Goal: Information Seeking & Learning: Check status

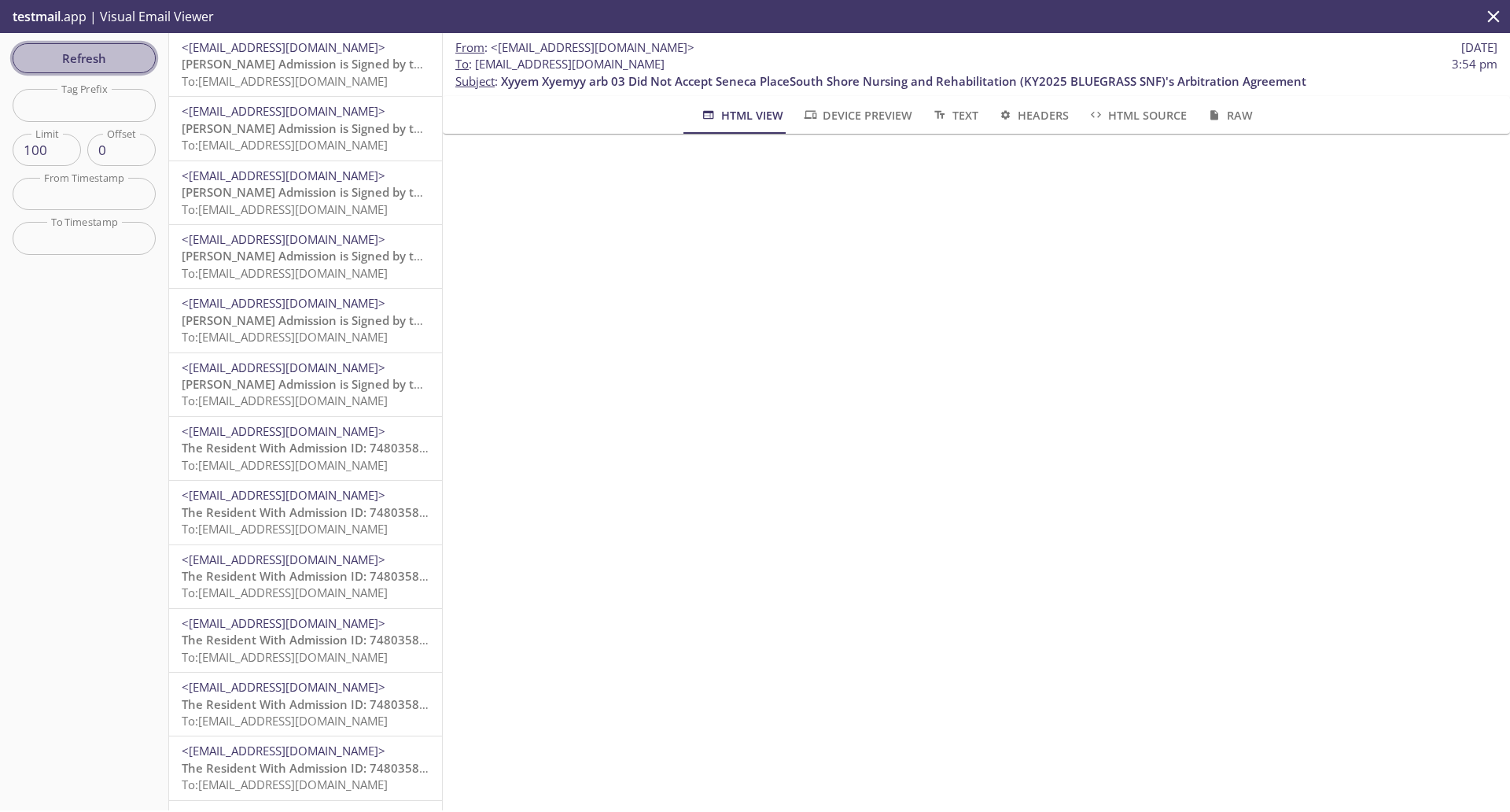
click at [63, 49] on span "Refresh" at bounding box center [84, 58] width 118 height 20
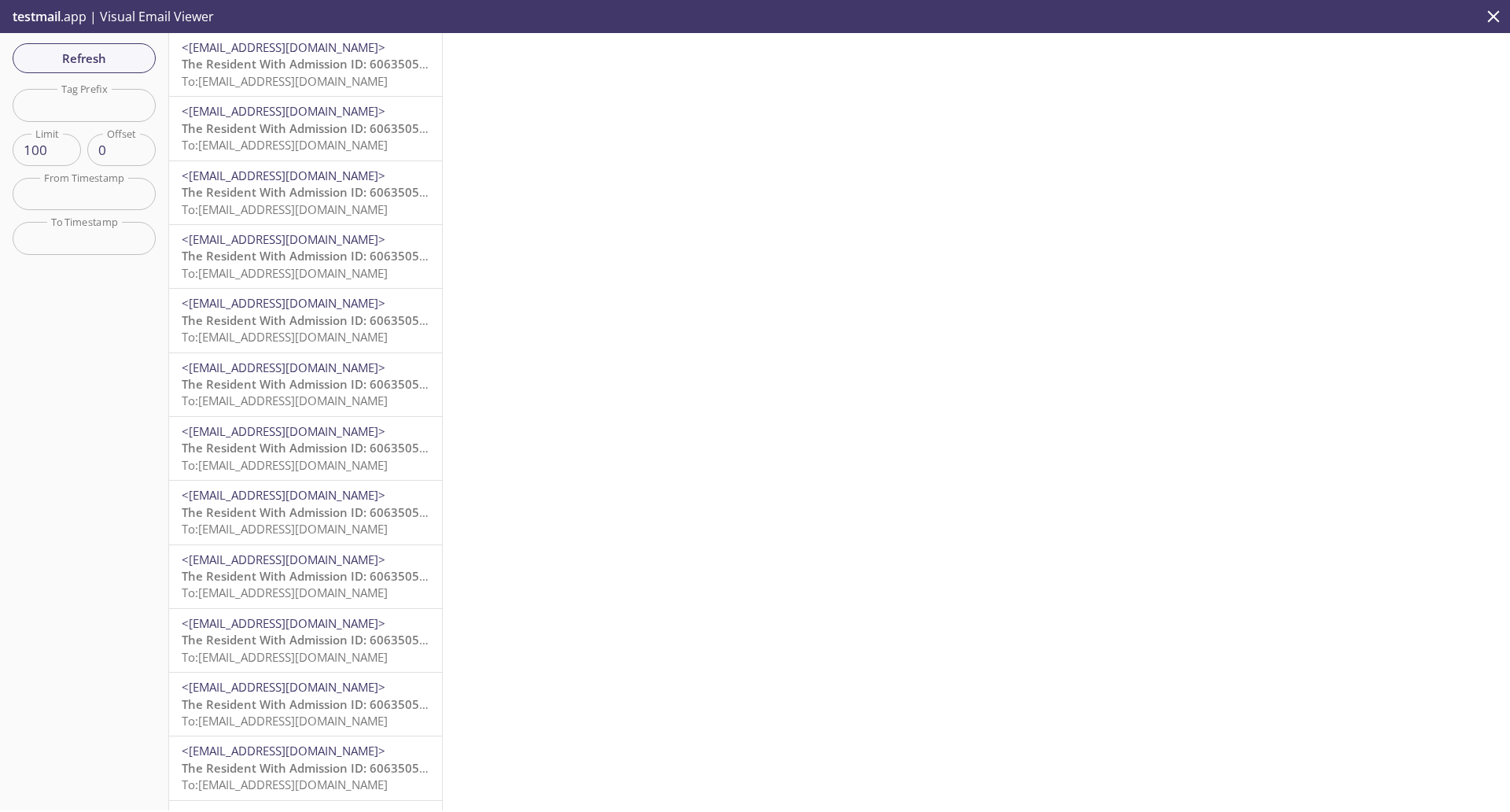
click at [294, 58] on span "The Resident With Admission ID: 6063505210 Did Not Accept Parkside Center for N…" at bounding box center [749, 64] width 1135 height 16
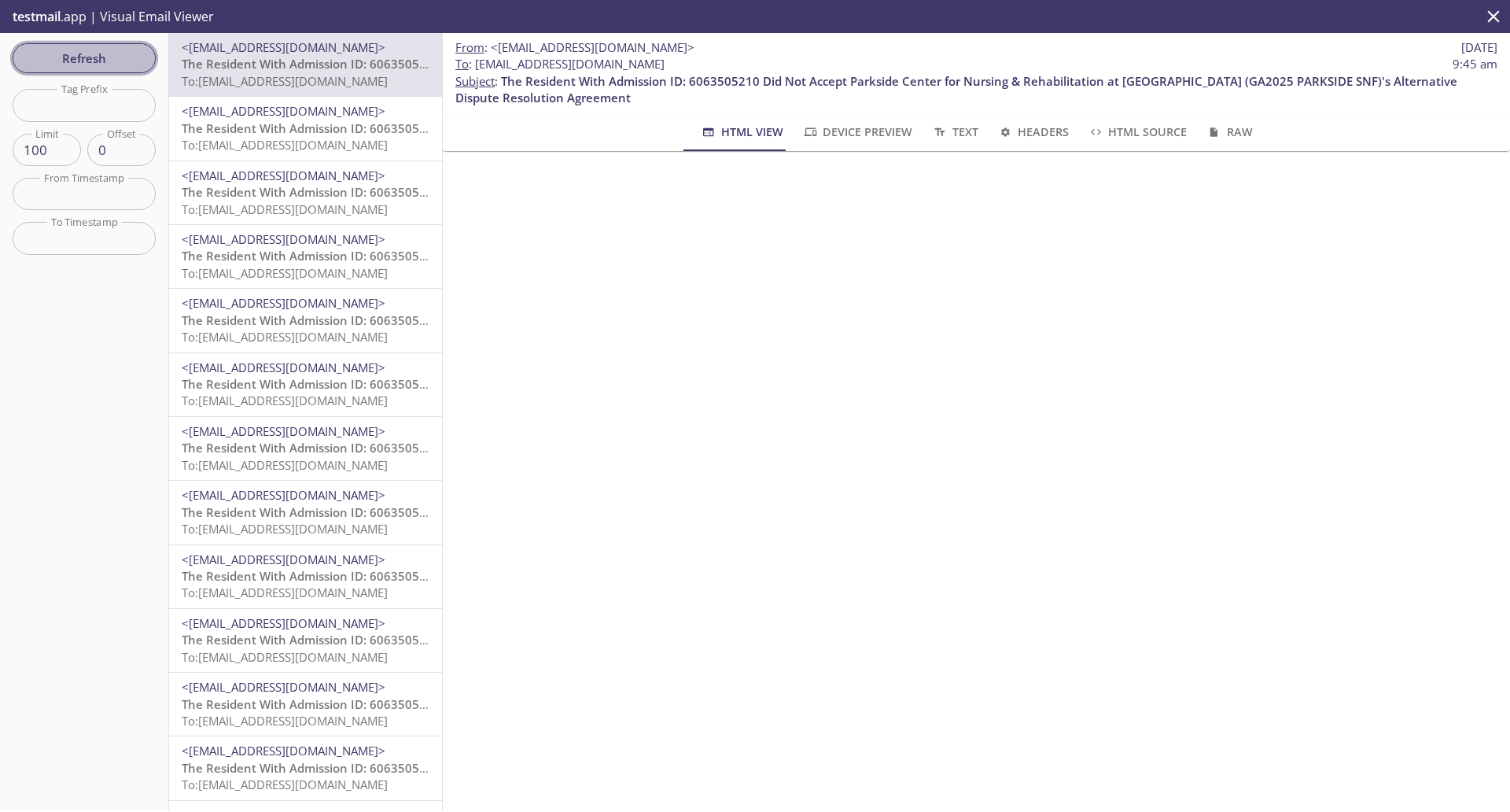
click at [79, 54] on span "Refresh" at bounding box center [84, 58] width 118 height 20
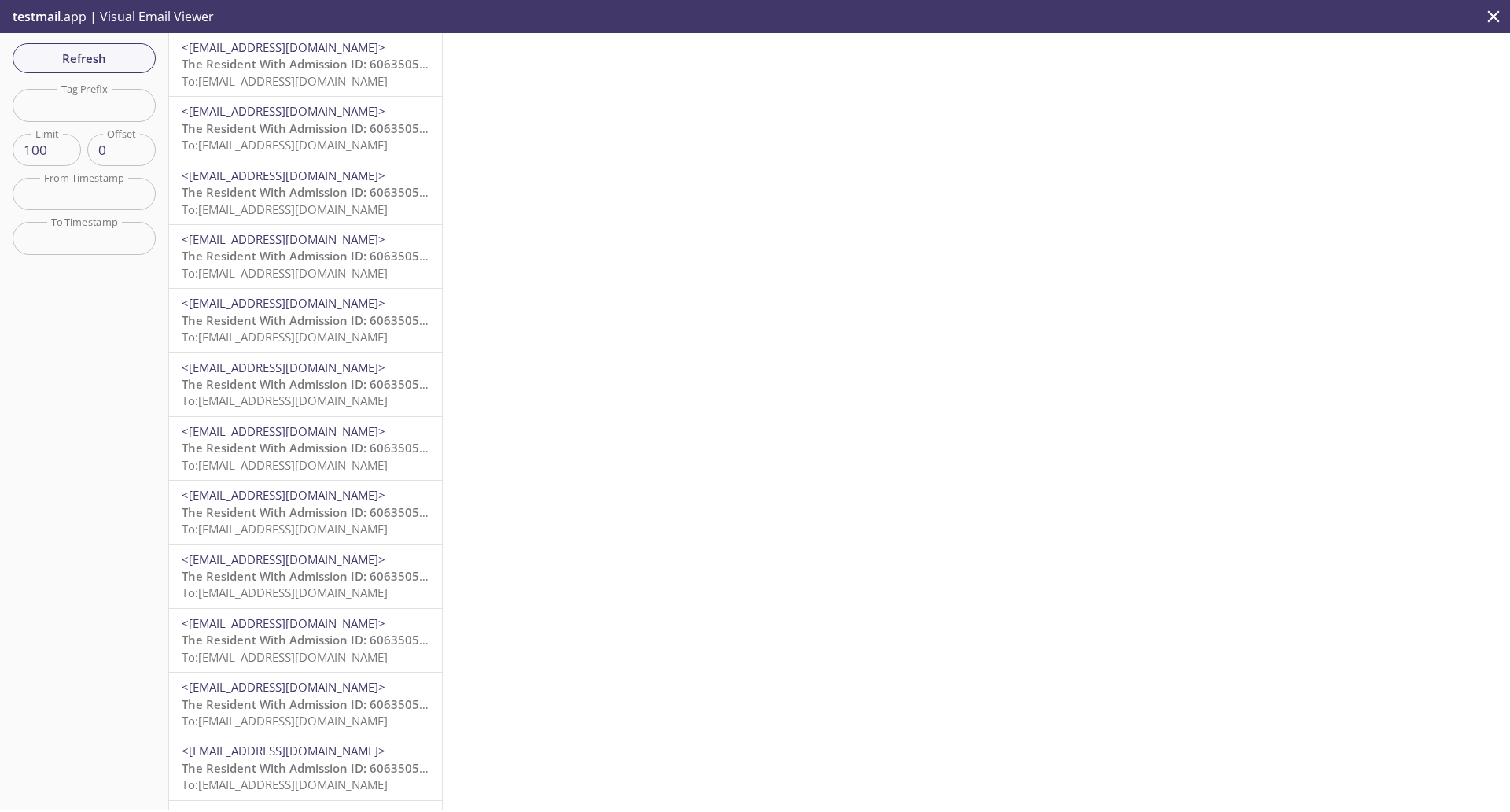
click at [257, 43] on span "<[EMAIL_ADDRESS][DOMAIN_NAME]>" at bounding box center [284, 47] width 204 height 16
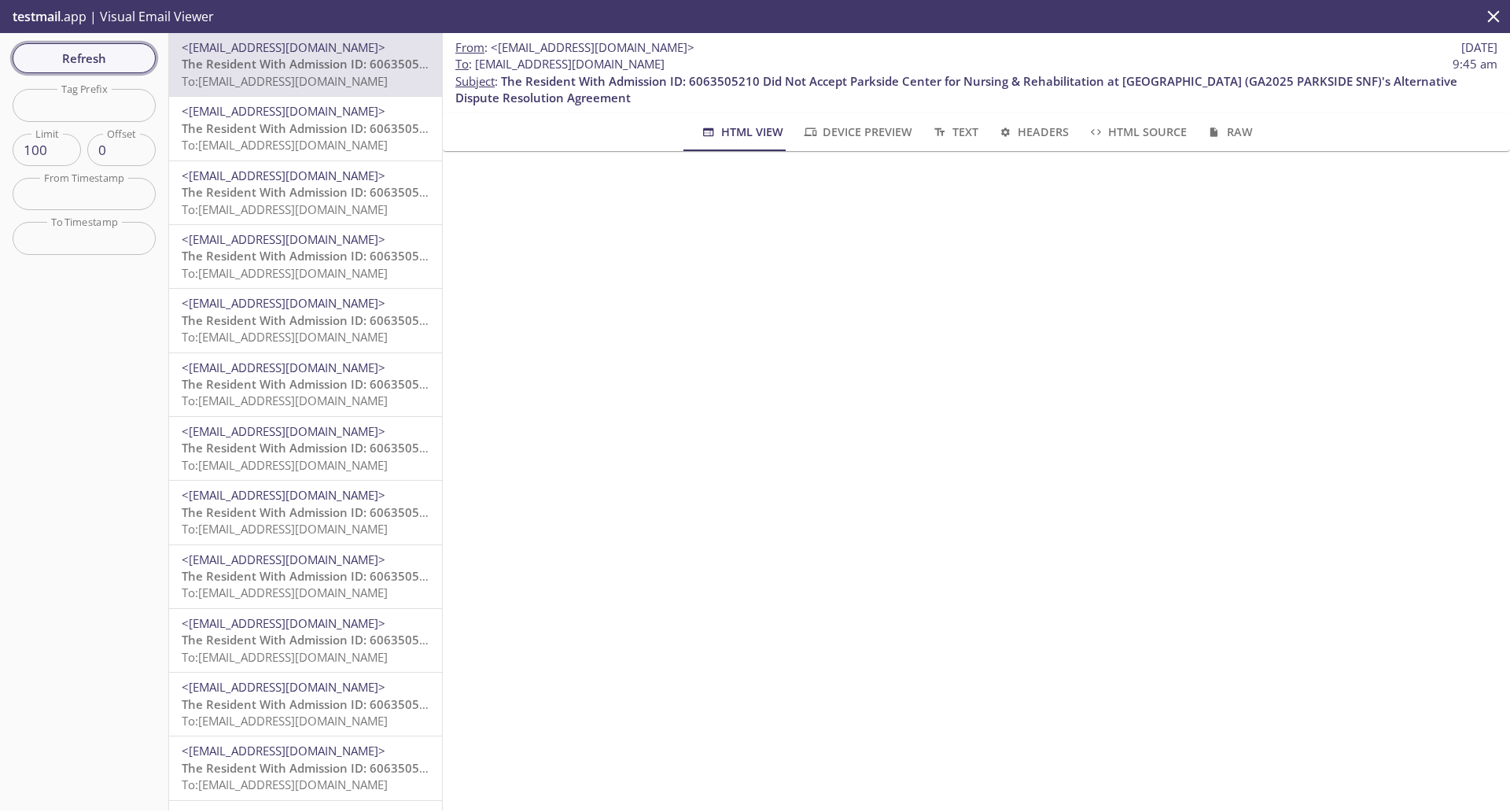
click at [70, 48] on span "Refresh" at bounding box center [84, 58] width 118 height 20
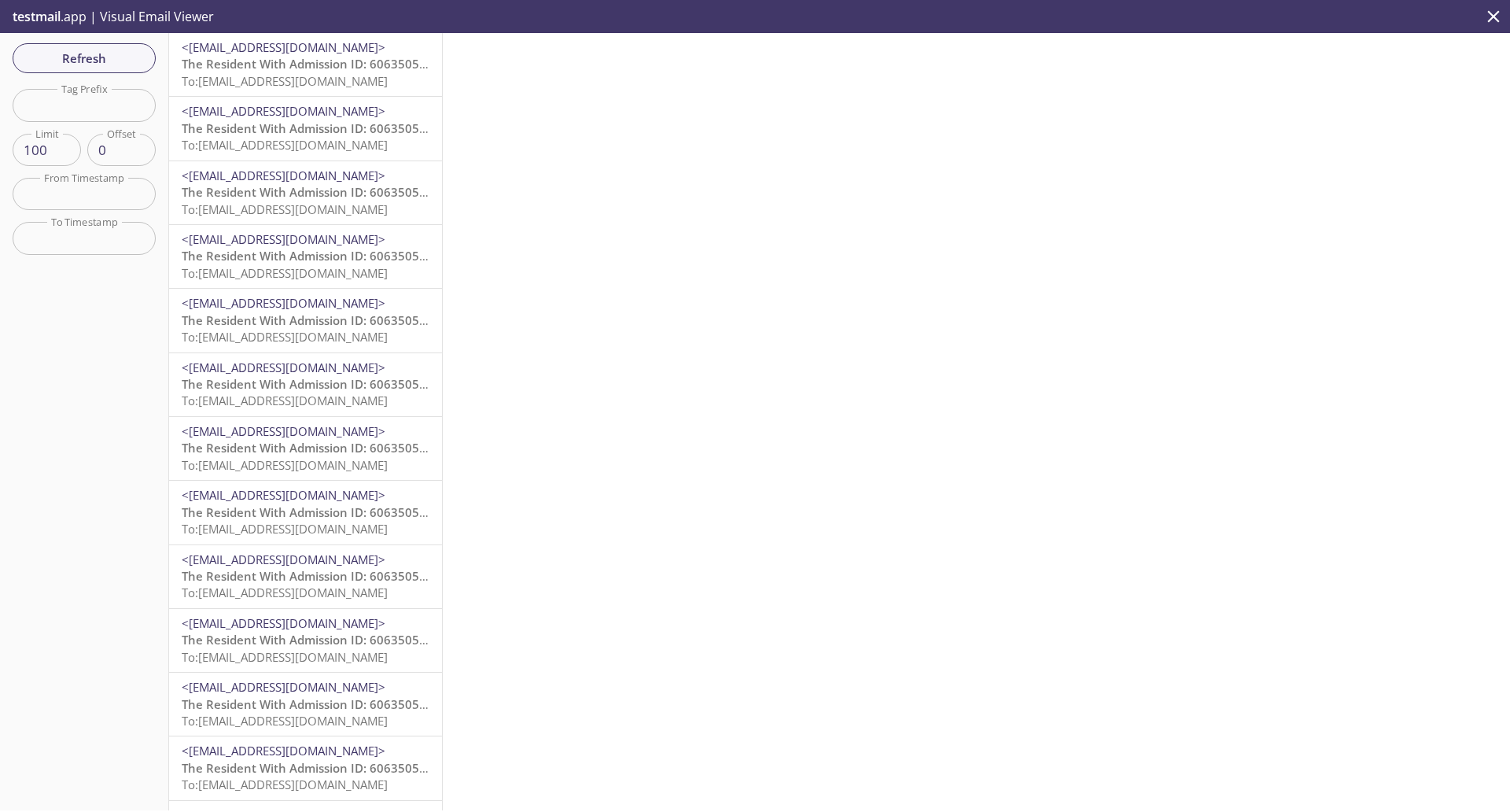
click at [333, 521] on span "To: [EMAIL_ADDRESS][DOMAIN_NAME]" at bounding box center [285, 528] width 206 height 16
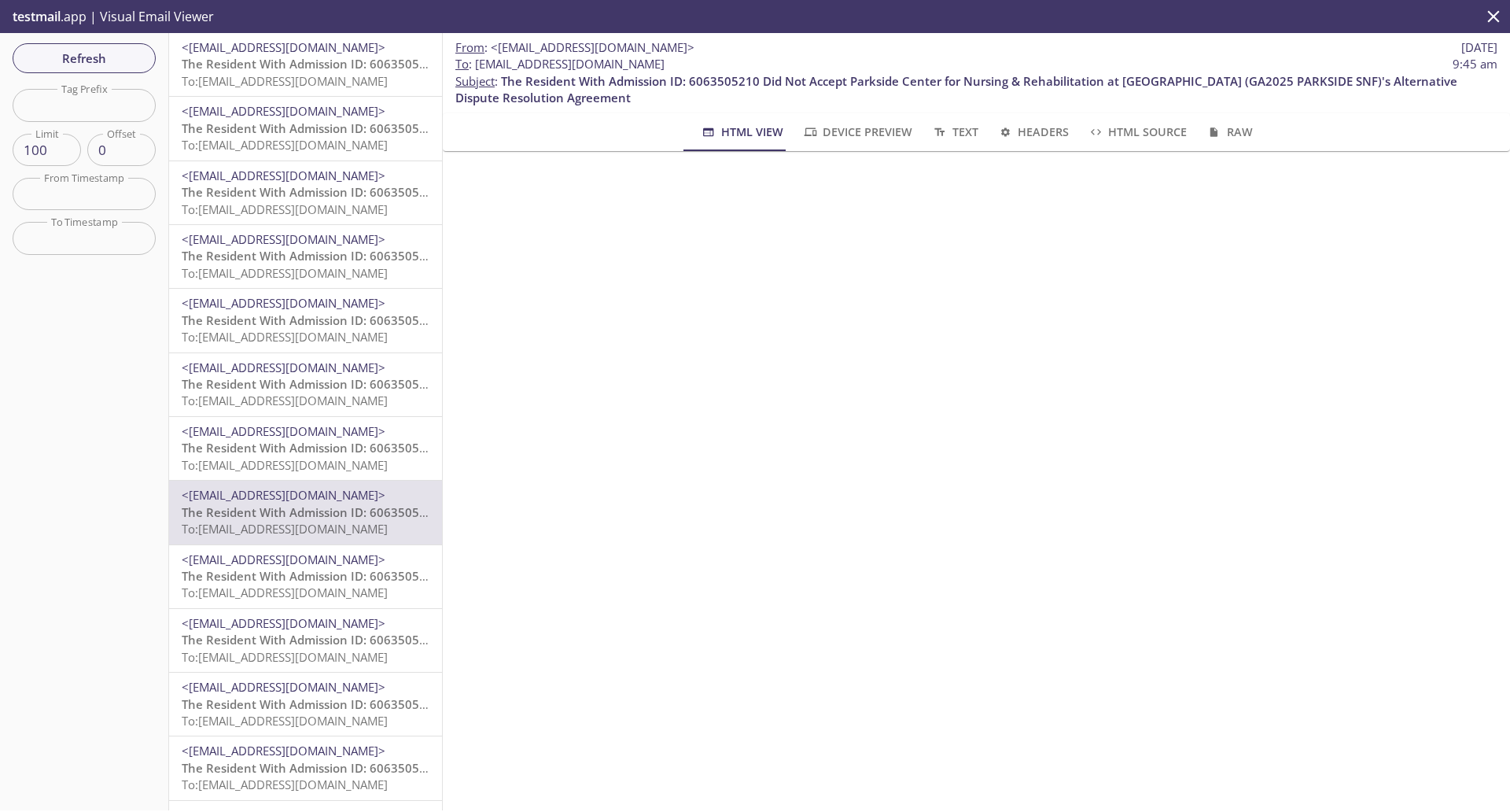
scroll to position [196, 0]
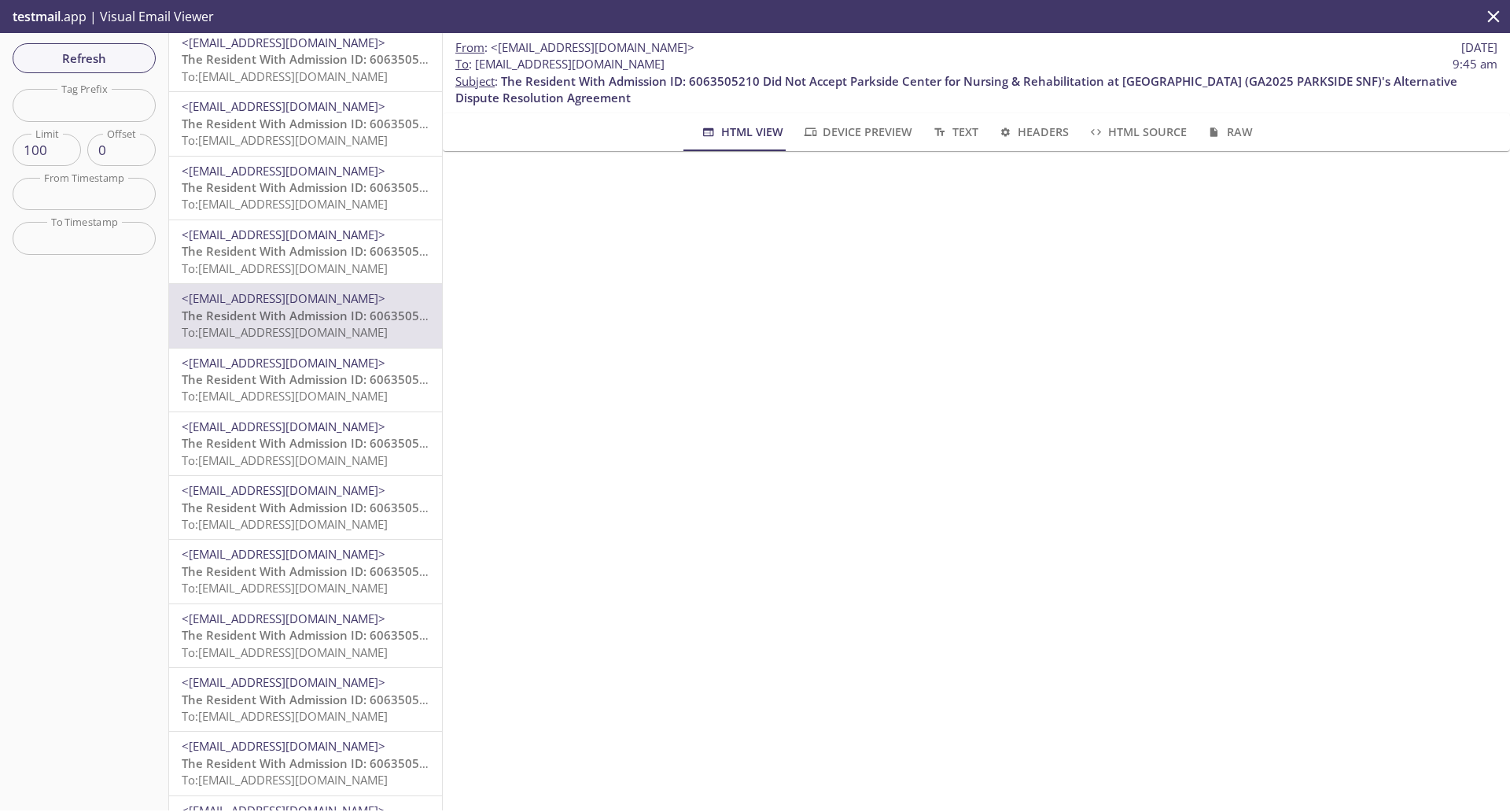
click at [340, 716] on span "To: [EMAIL_ADDRESS][DOMAIN_NAME]" at bounding box center [285, 716] width 206 height 16
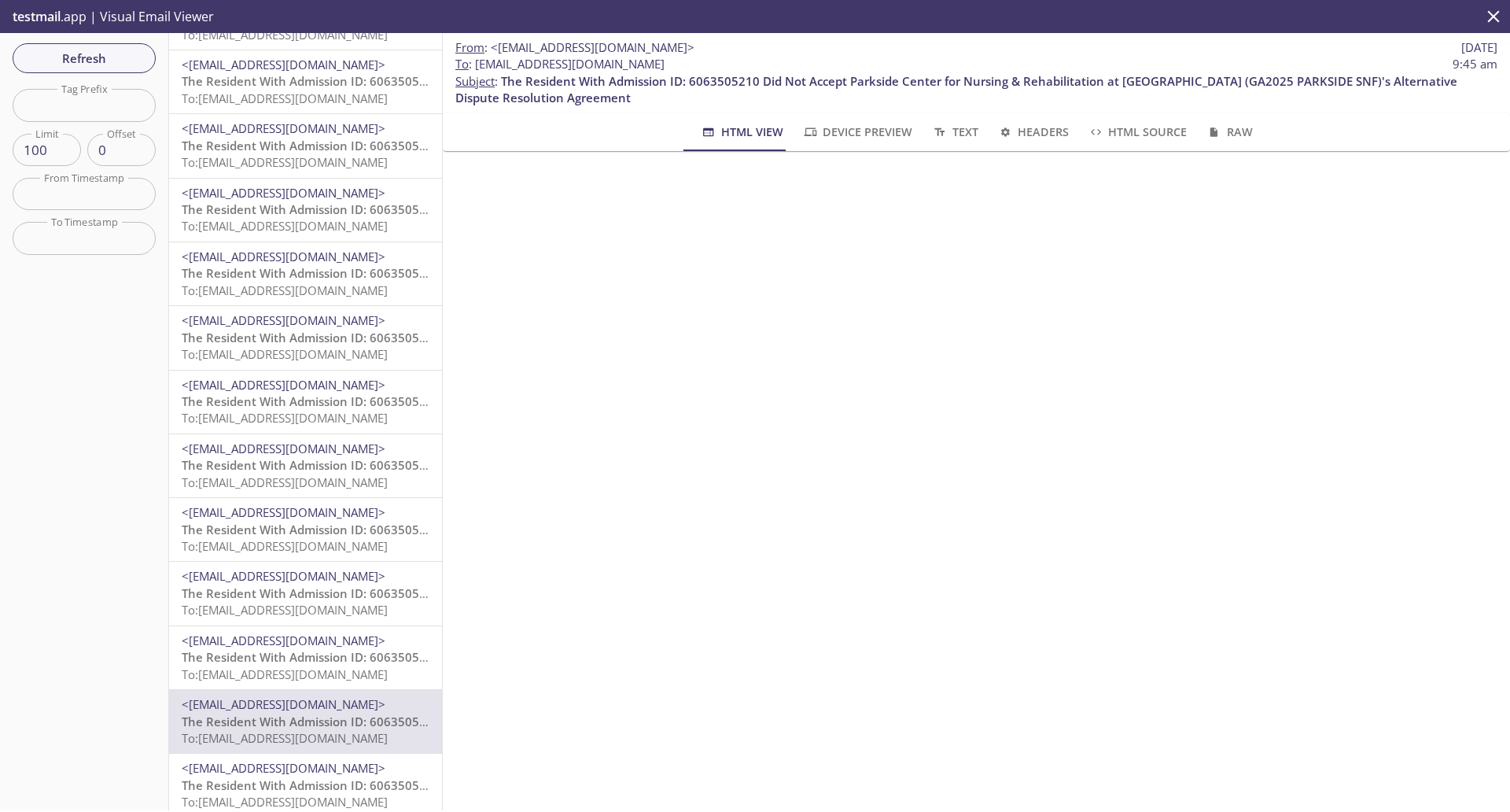
scroll to position [196, 0]
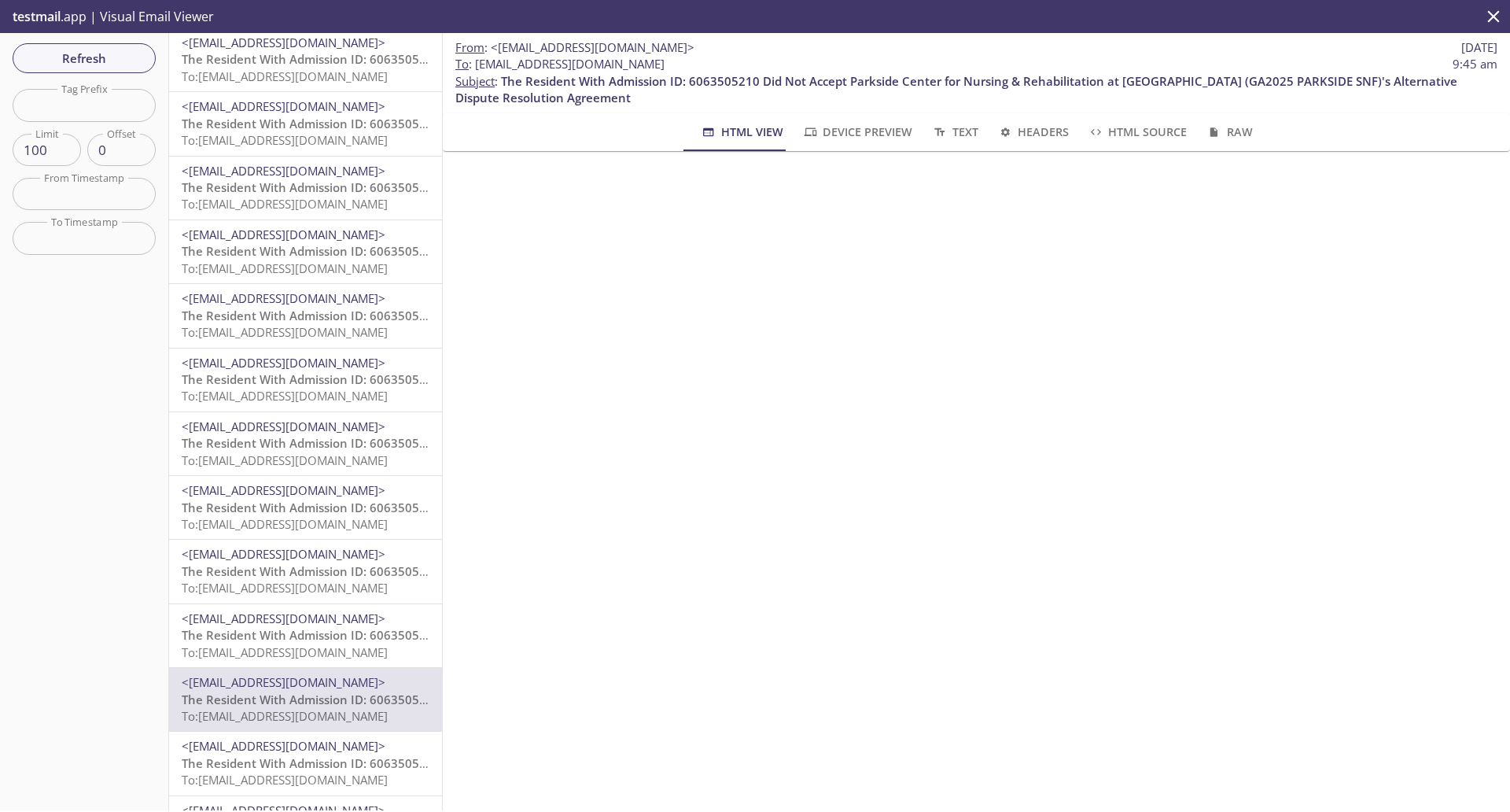
click at [338, 576] on span "The Resident With Admission ID: 6063505210 Did Not Accept Parkside Center for N…" at bounding box center [749, 571] width 1135 height 16
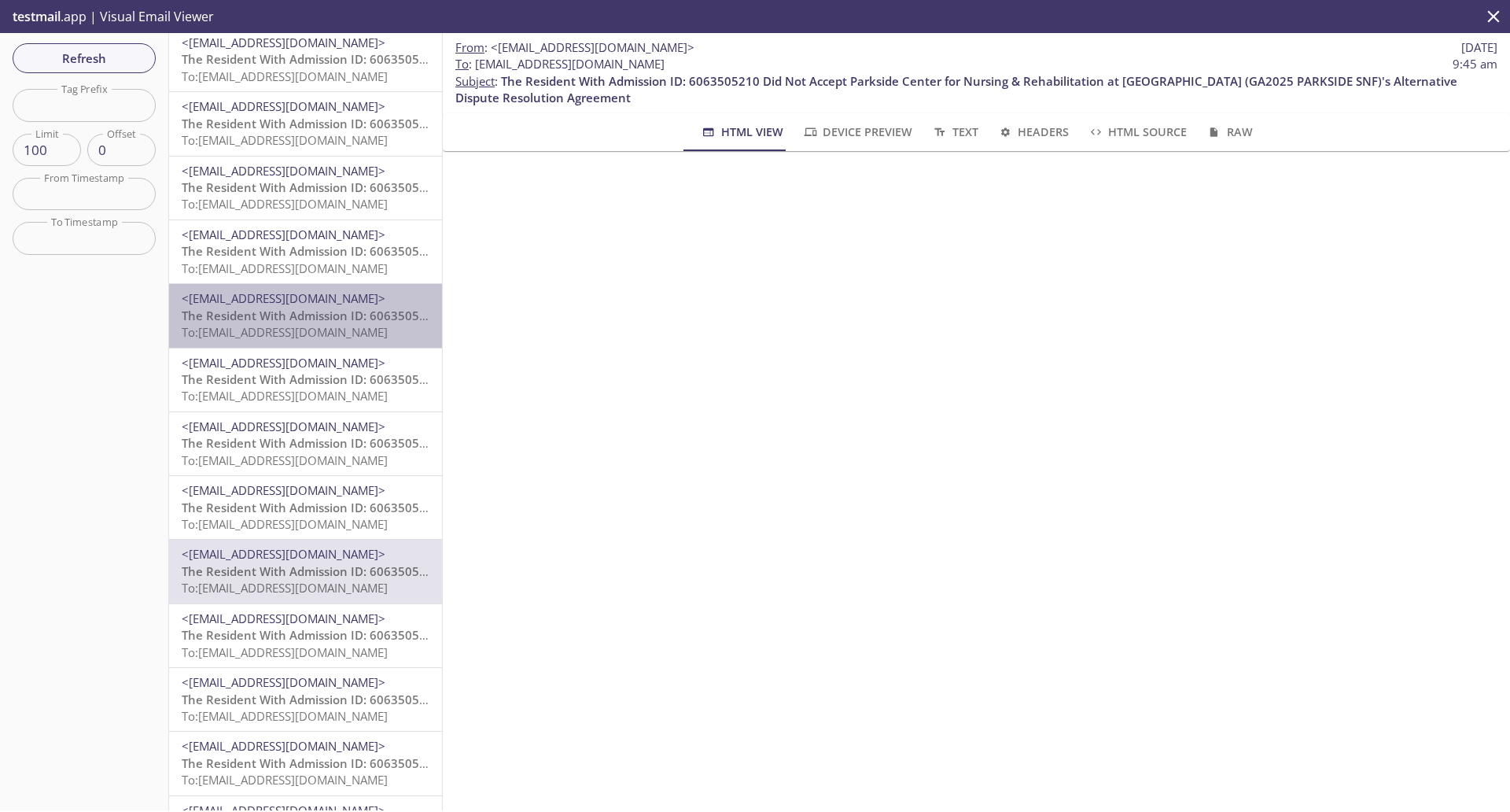
click at [348, 300] on span "<[EMAIL_ADDRESS][DOMAIN_NAME]>" at bounding box center [284, 298] width 204 height 16
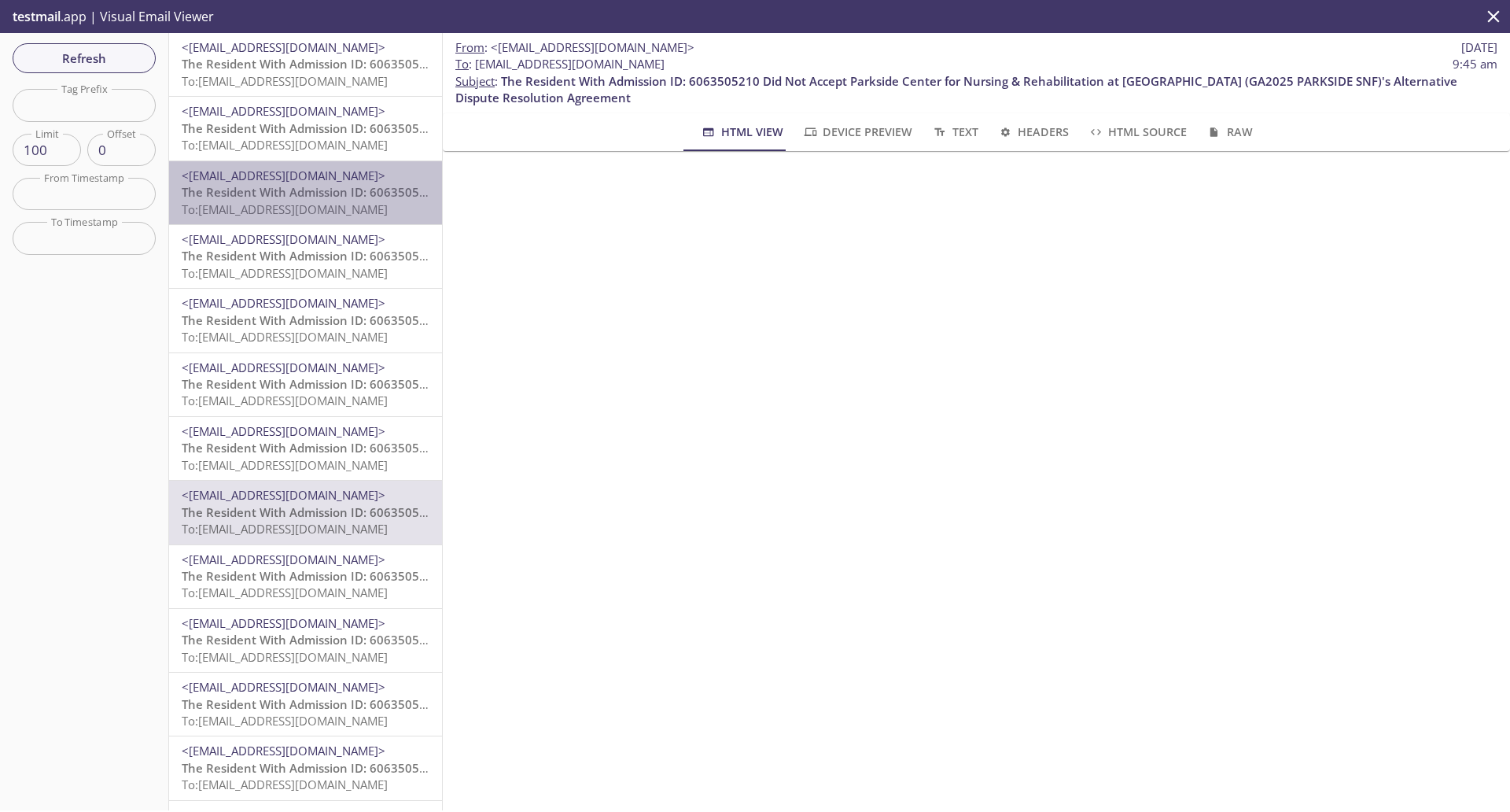
click at [341, 195] on span "The Resident With Admission ID: 6063505210 Did Not Accept Parkside Center for N…" at bounding box center [749, 191] width 1135 height 16
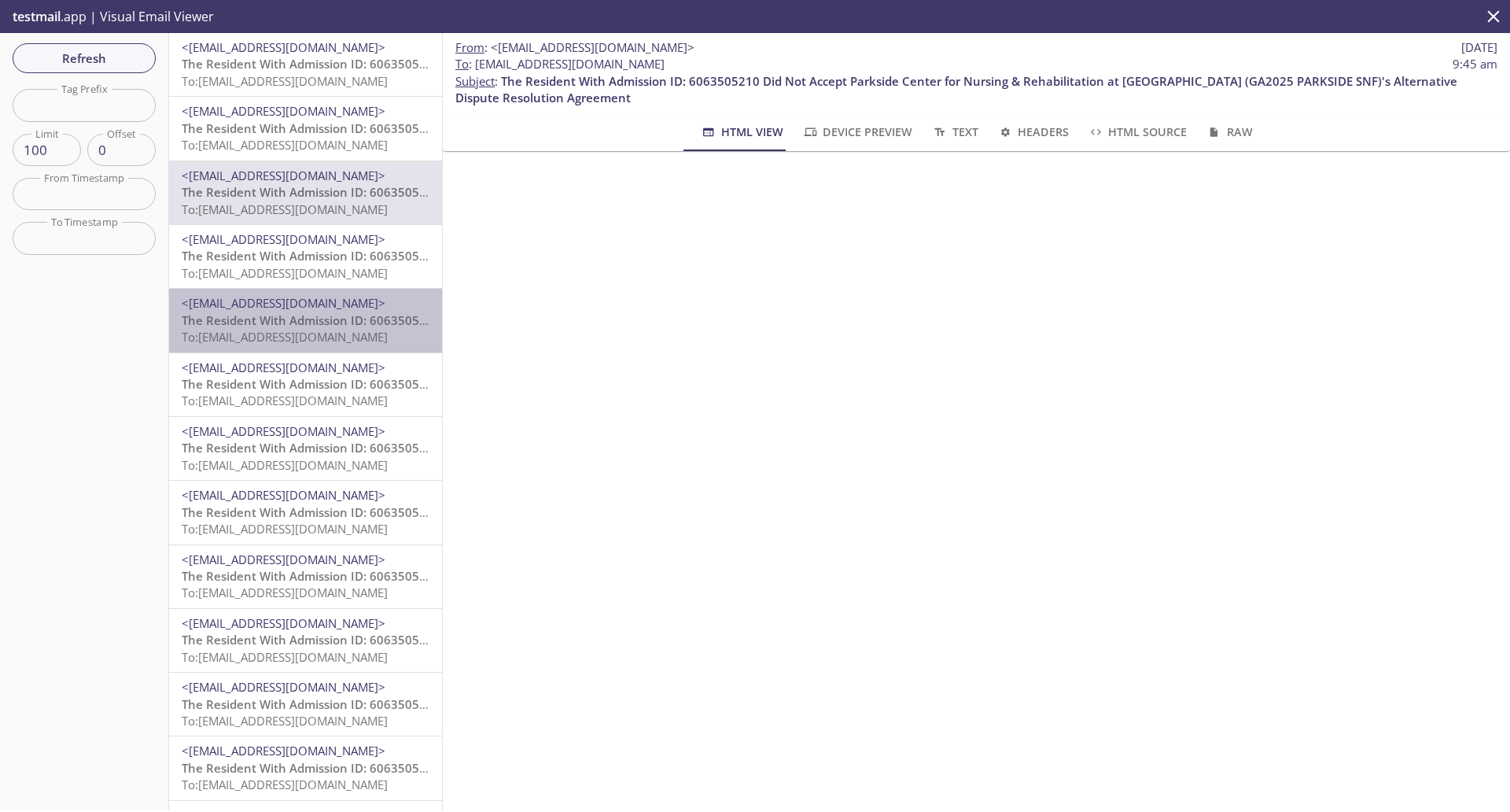
click at [310, 331] on span "To: [EMAIL_ADDRESS][DOMAIN_NAME]" at bounding box center [285, 337] width 206 height 16
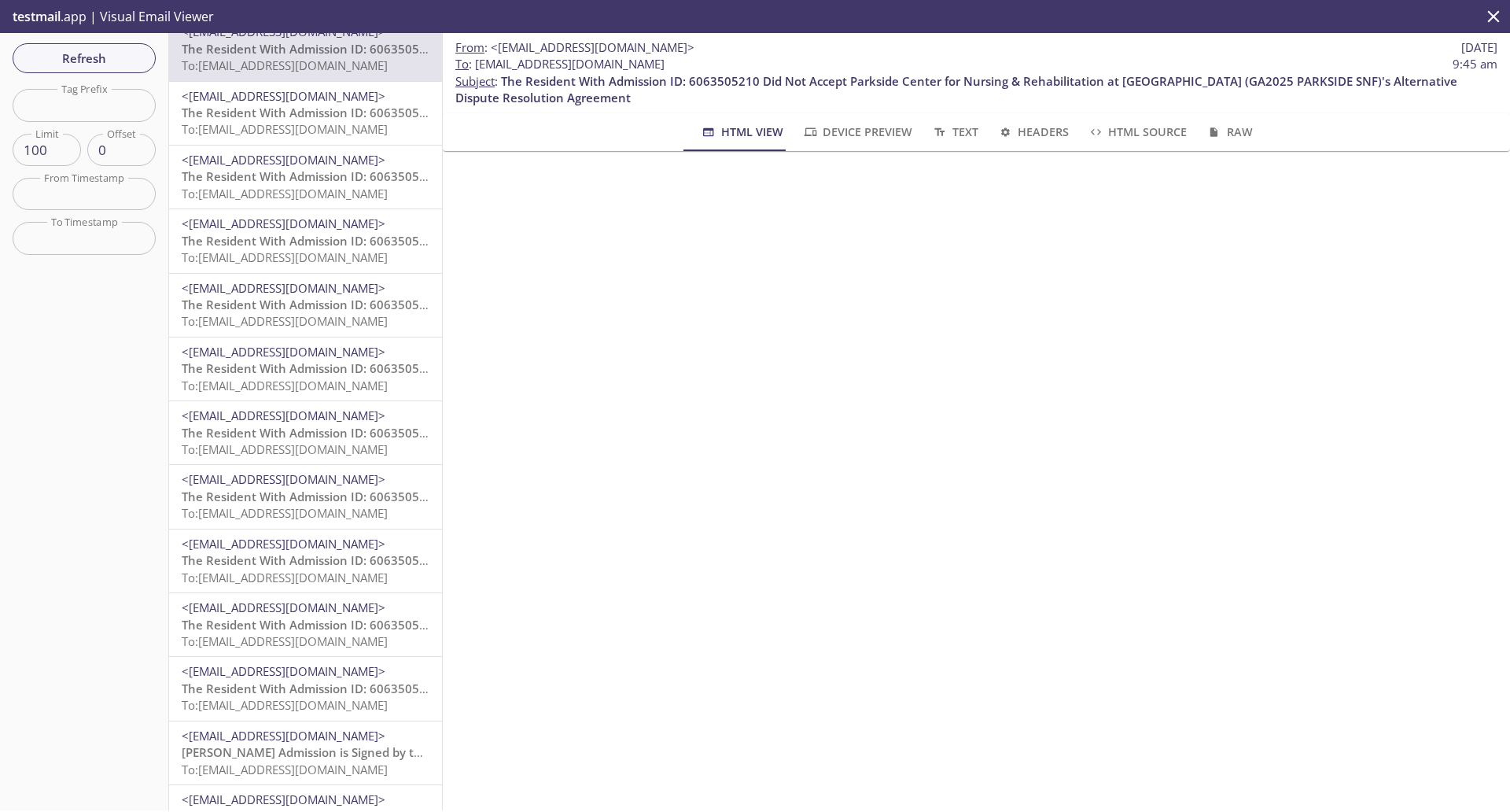
scroll to position [295, 0]
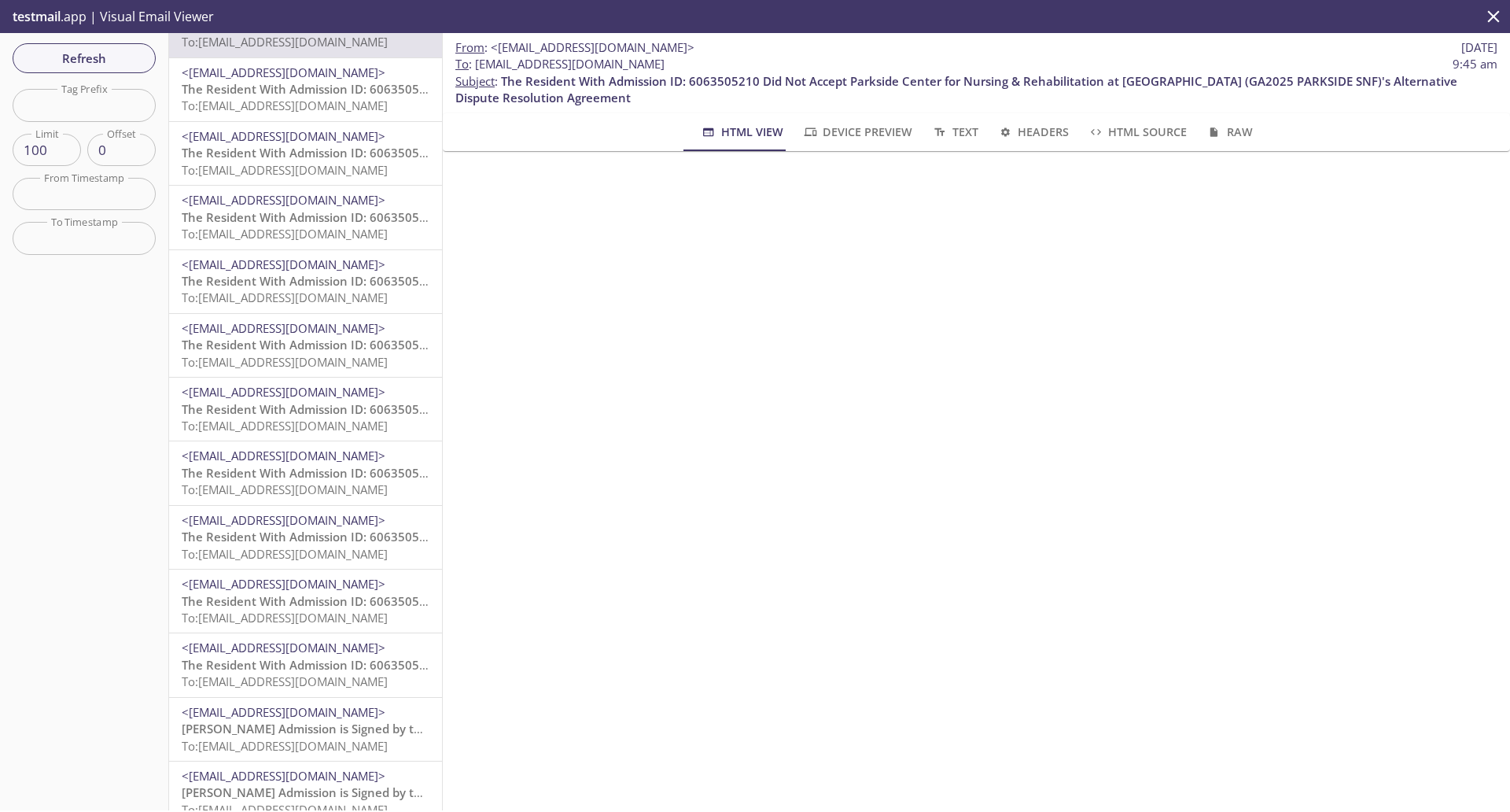
click at [328, 588] on span "<[EMAIL_ADDRESS][DOMAIN_NAME]>" at bounding box center [284, 583] width 204 height 16
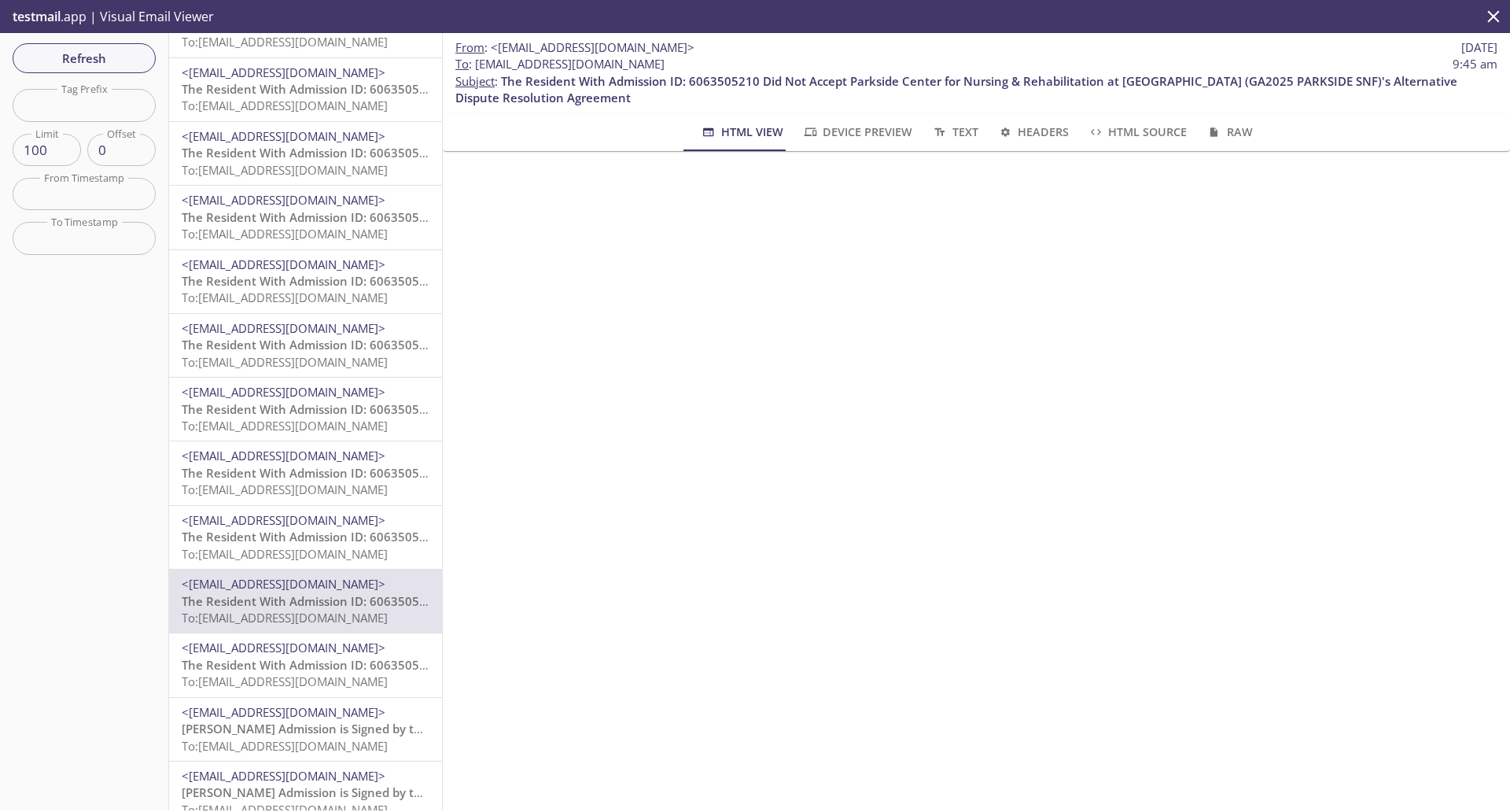
click at [278, 599] on span "The Resident With Admission ID: 6063505210 Did Not Accept Parkside Center for N…" at bounding box center [749, 601] width 1135 height 16
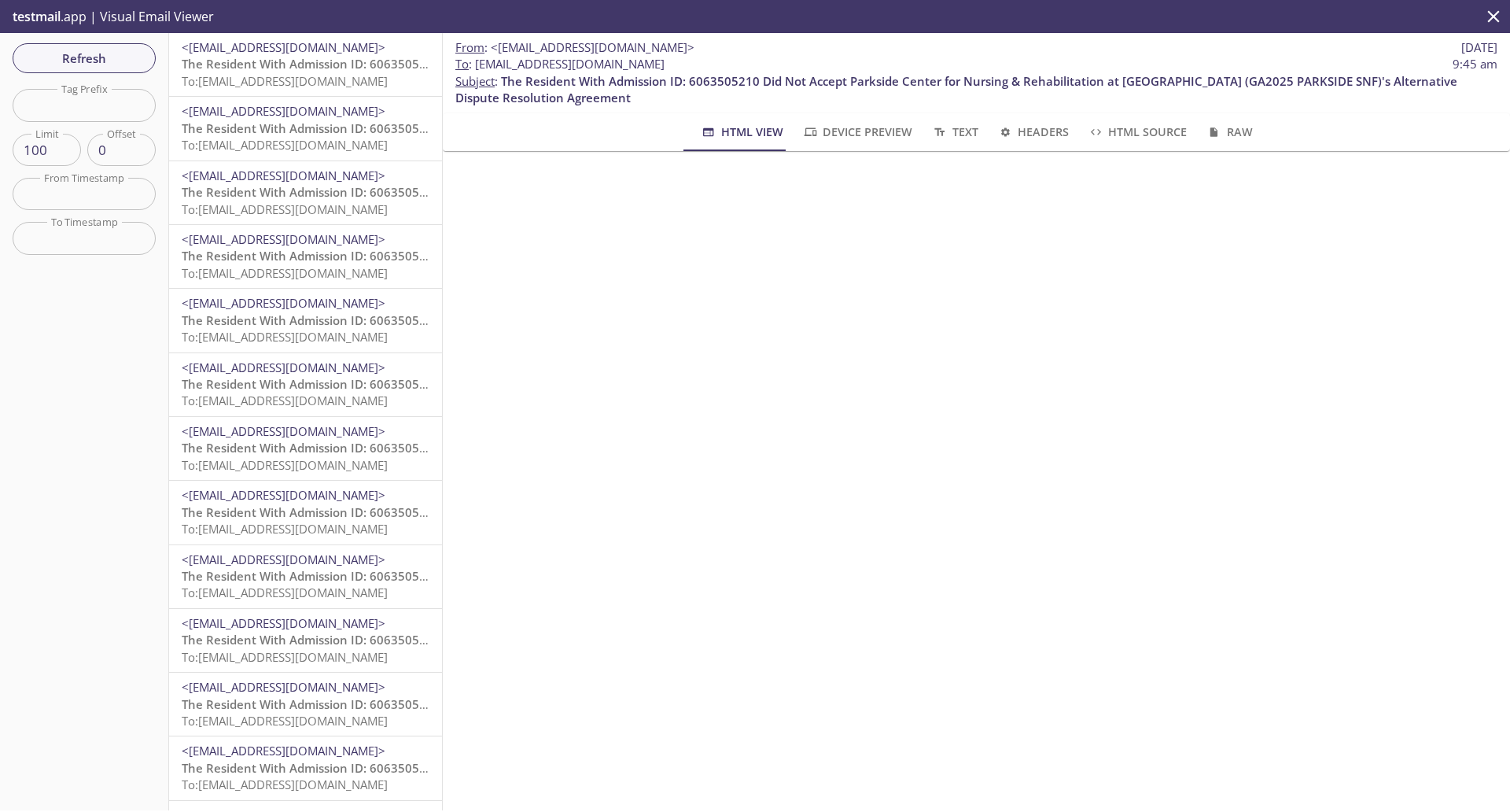
click at [349, 332] on span "To: [EMAIL_ADDRESS][DOMAIN_NAME]" at bounding box center [285, 337] width 206 height 16
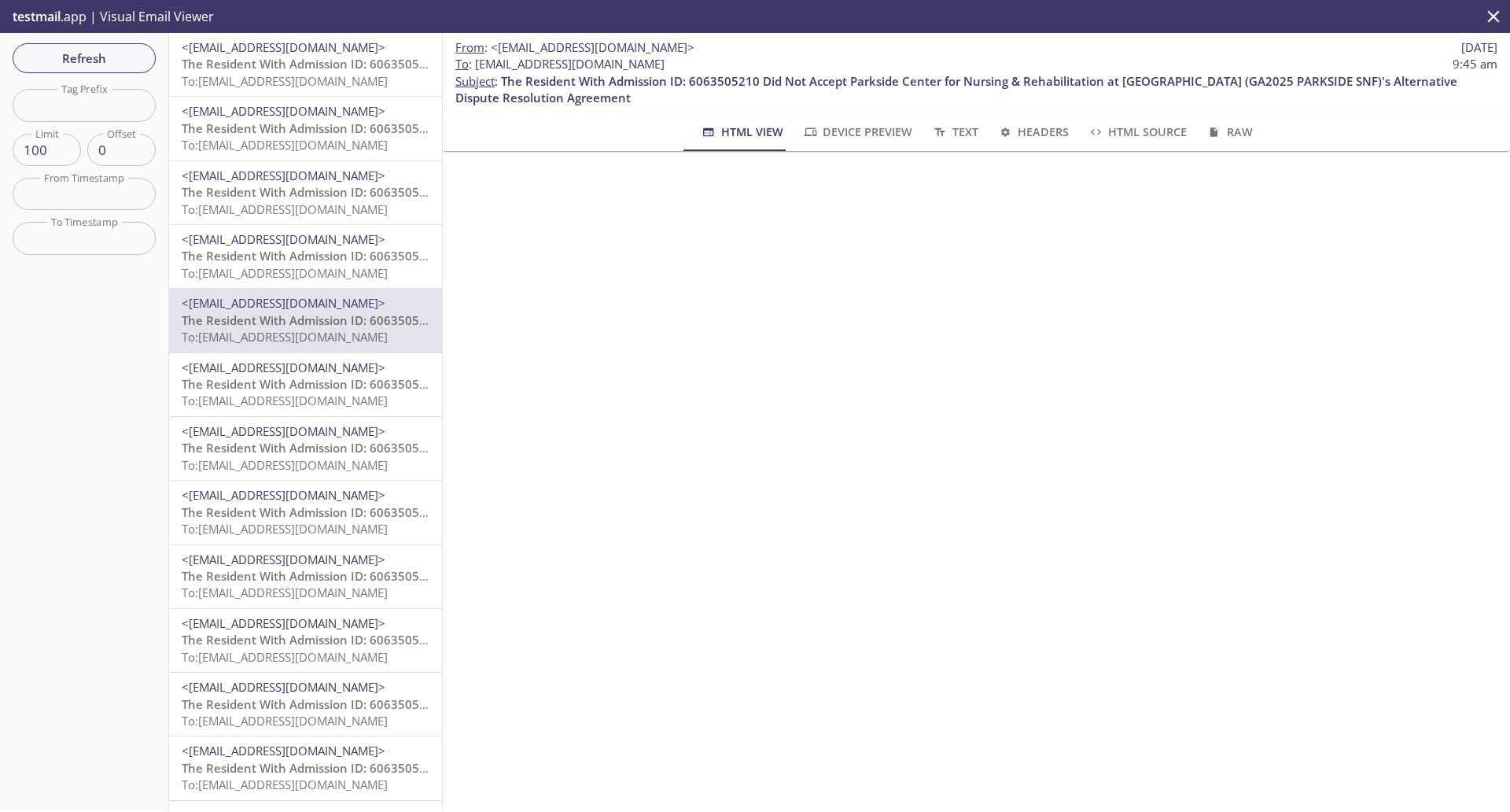
click at [1432, 109] on div "From : <[EMAIL_ADDRESS][DOMAIN_NAME]> [DATE] To : [EMAIL_ADDRESS][DOMAIN_NAME] …" at bounding box center [976, 73] width 1067 height 80
click at [67, 58] on span "Refresh" at bounding box center [84, 58] width 118 height 20
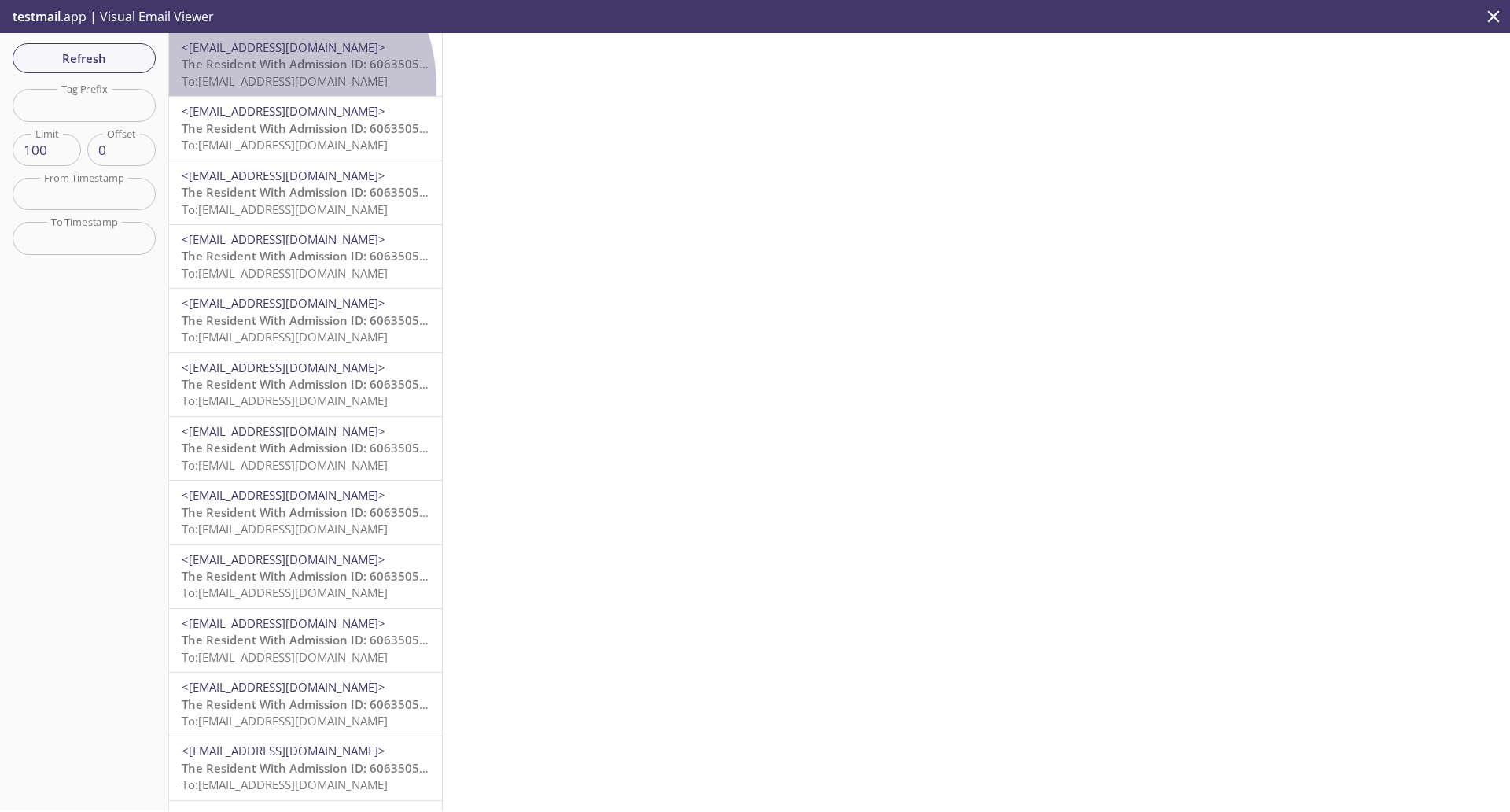
click at [260, 87] on span "To: [EMAIL_ADDRESS][DOMAIN_NAME]" at bounding box center [285, 81] width 206 height 16
